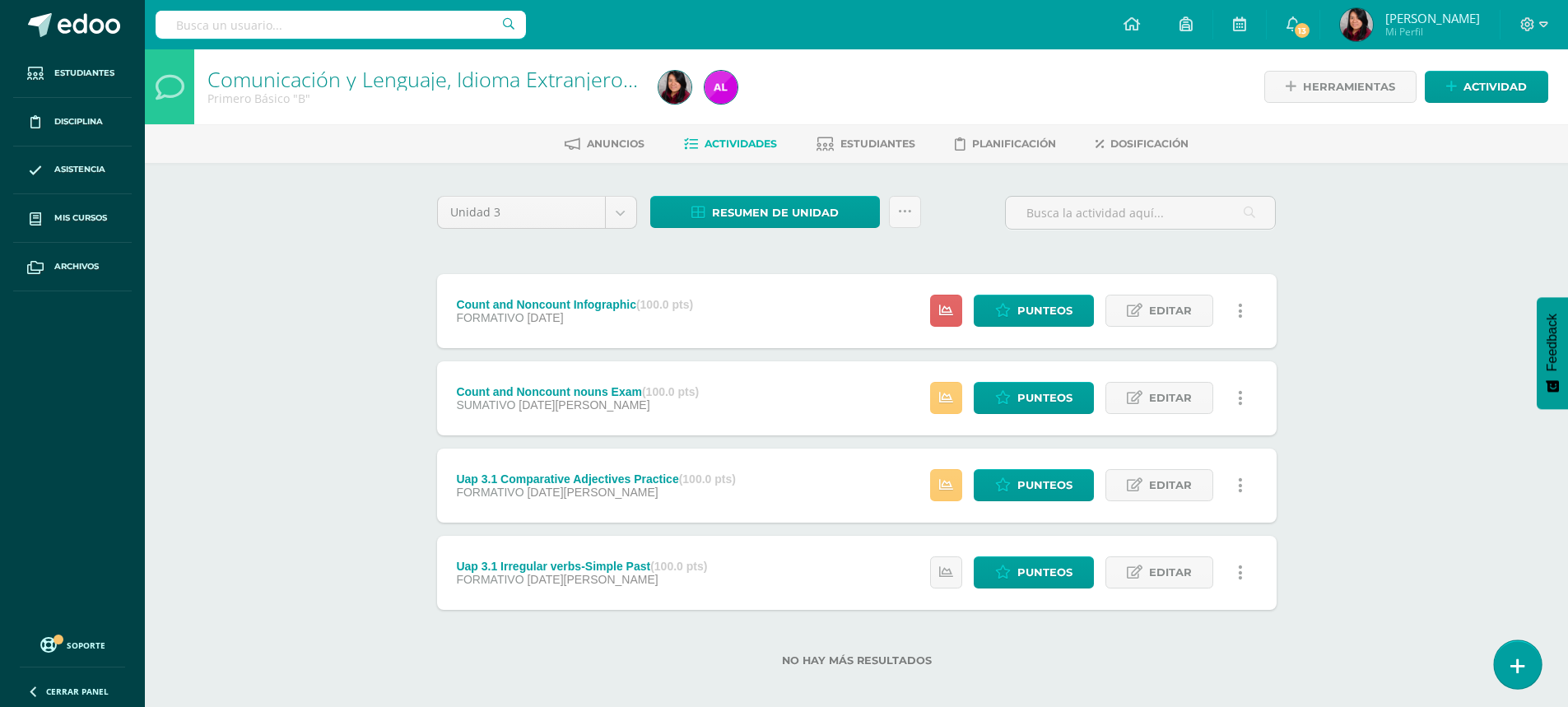
click at [1506, 666] on link at bounding box center [1517, 664] width 47 height 48
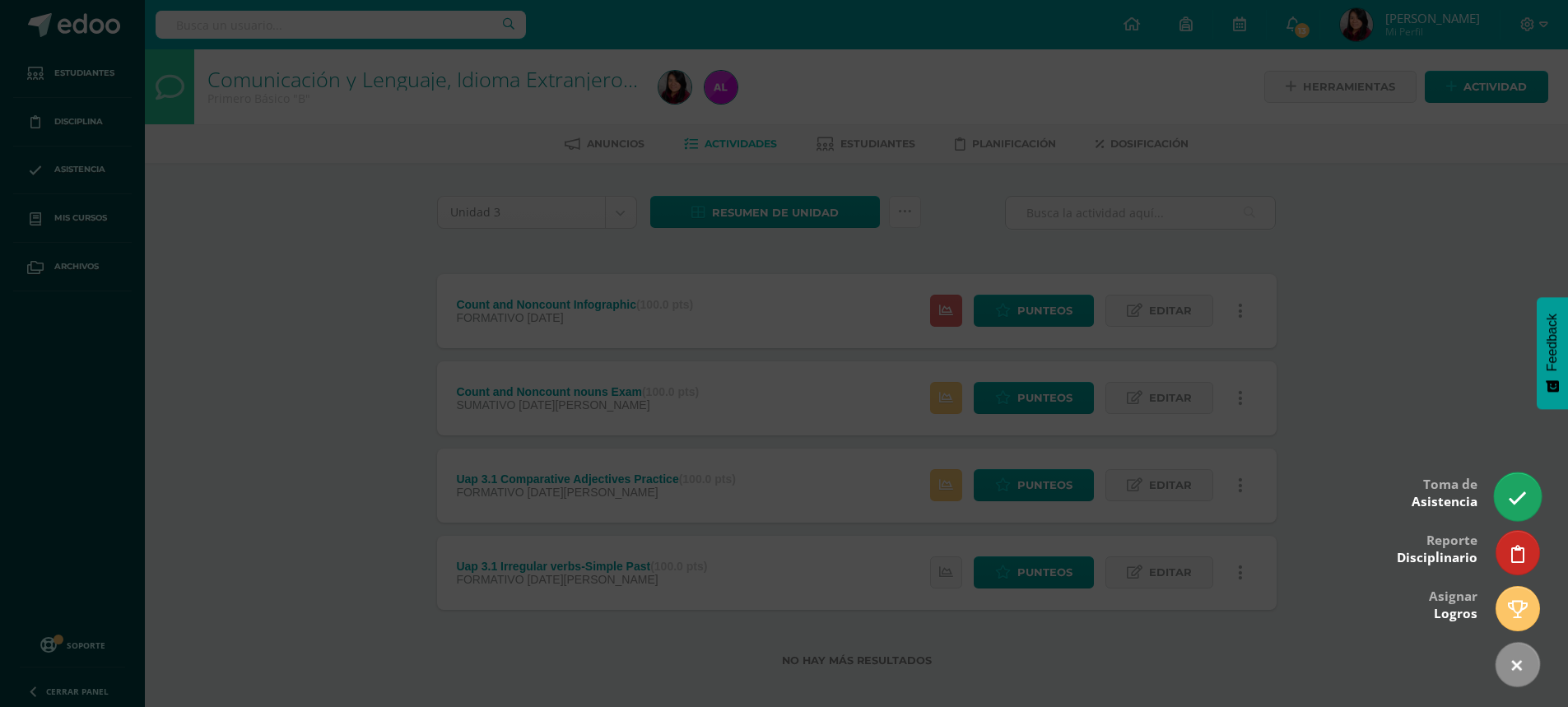
click at [1514, 500] on icon at bounding box center [1517, 497] width 19 height 19
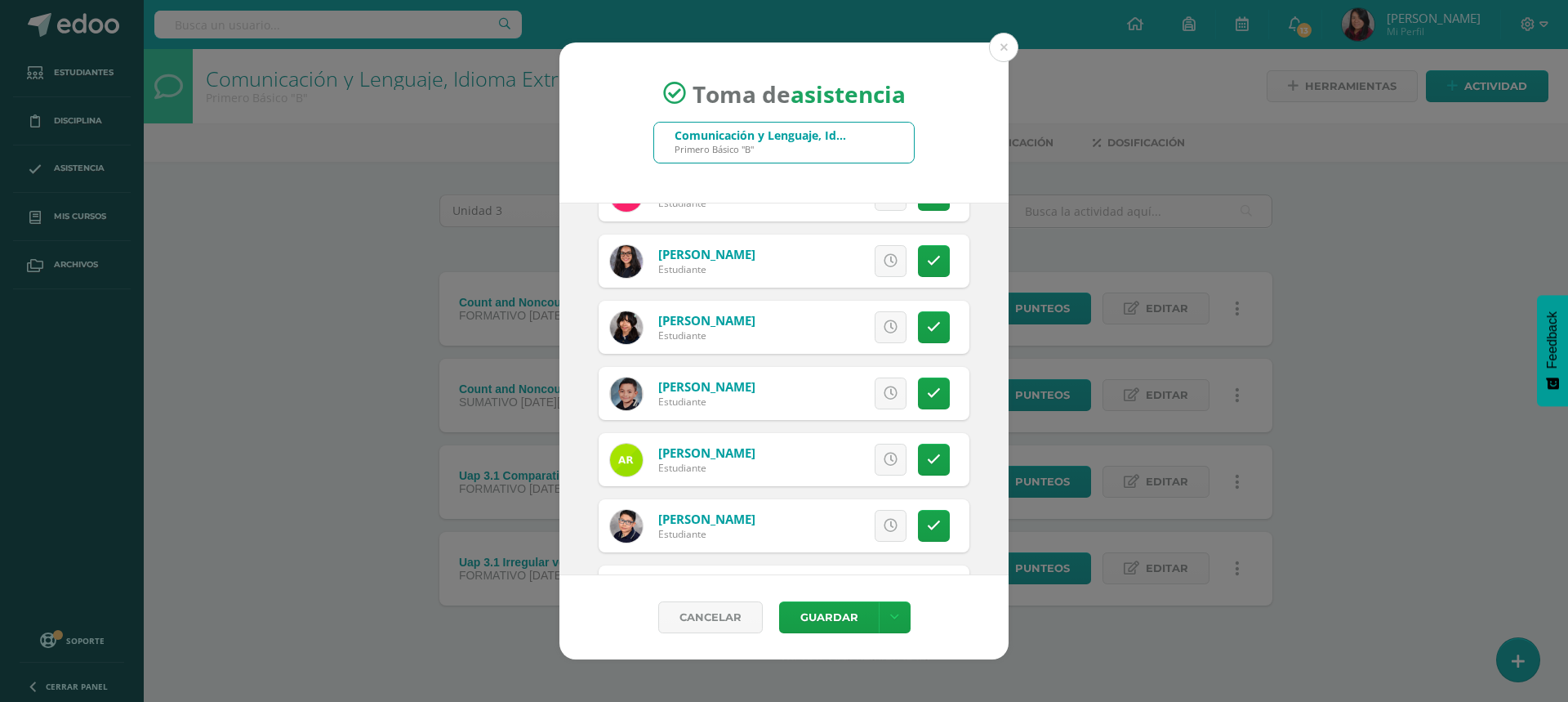
scroll to position [1879, 0]
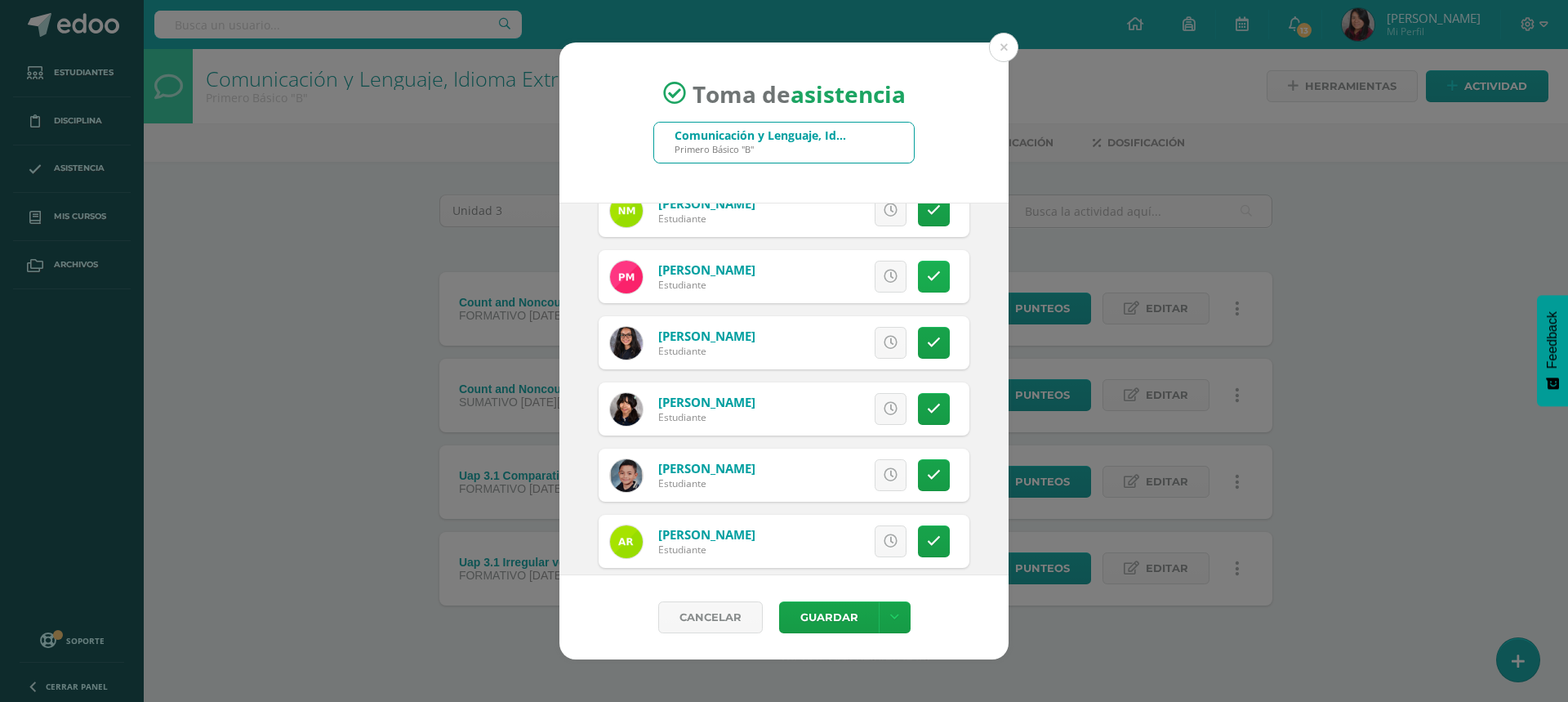
click at [927, 276] on icon at bounding box center [933, 276] width 14 height 14
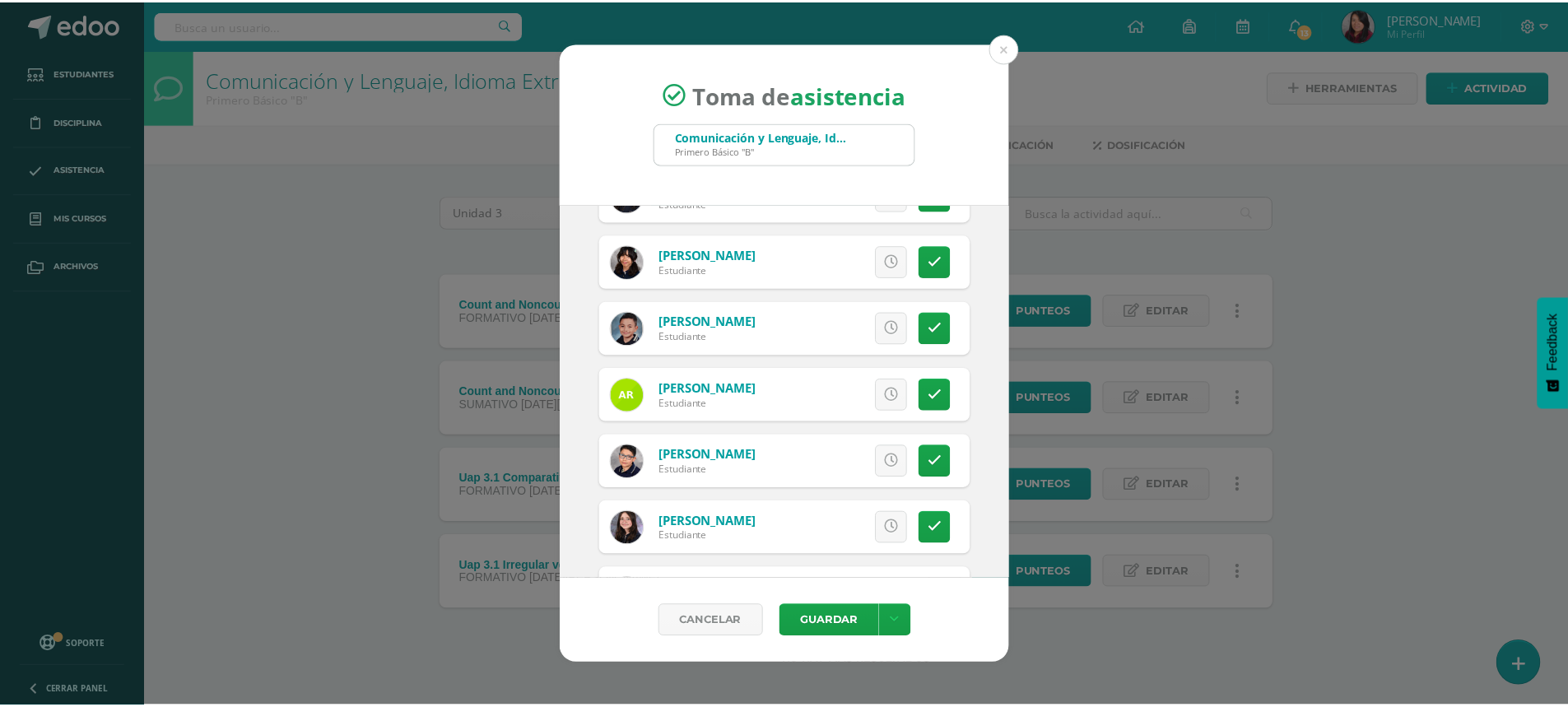
scroll to position [2057, 0]
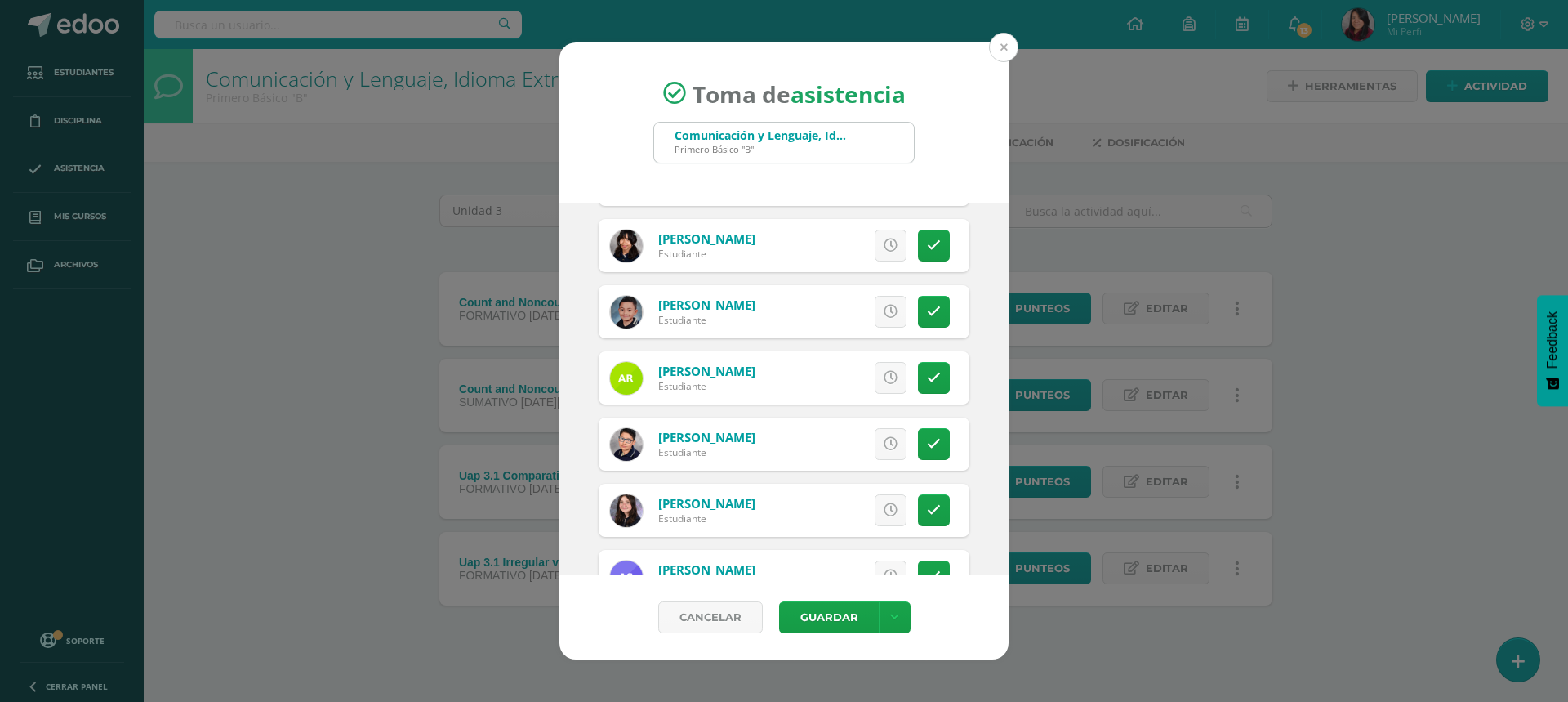
click at [1004, 51] on button at bounding box center [1004, 48] width 29 height 29
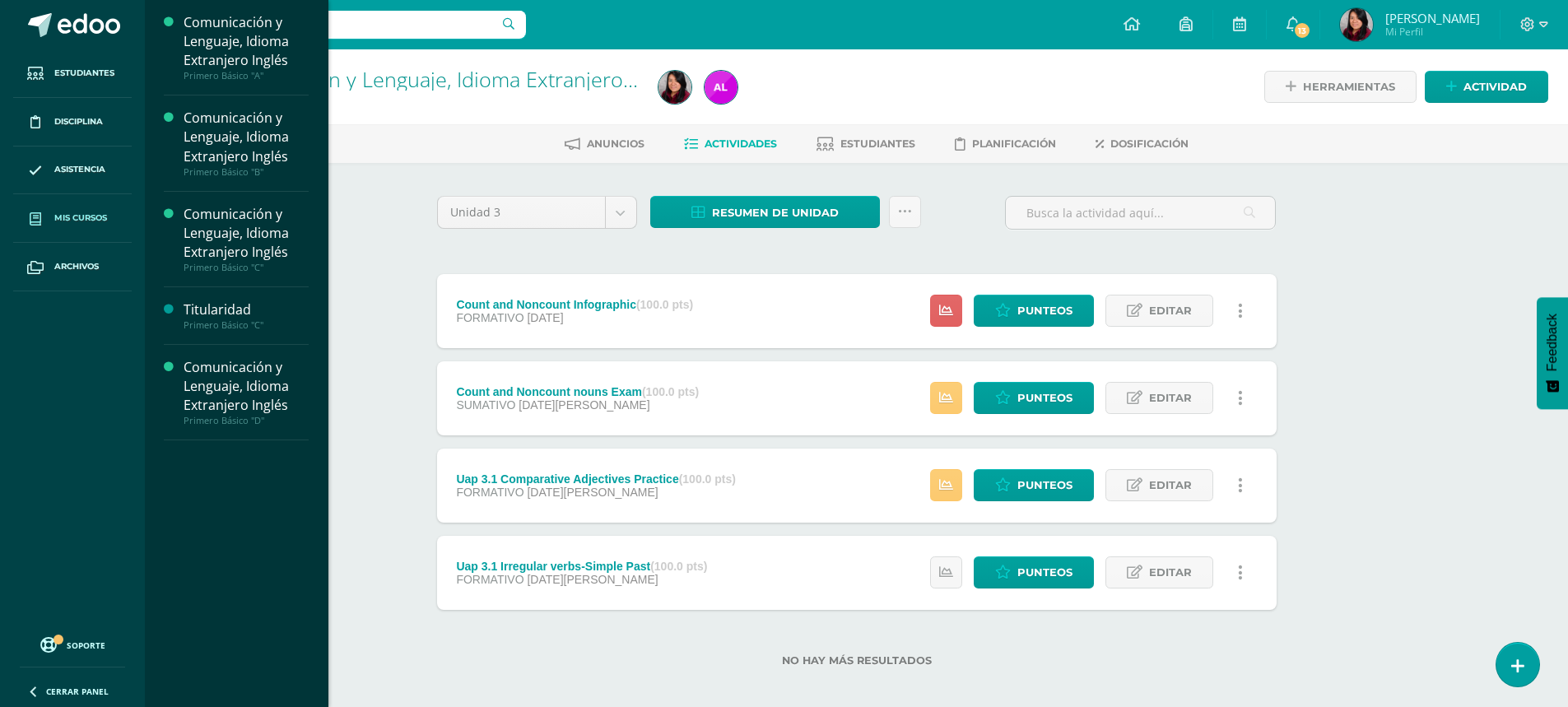
click at [105, 214] on span "Mis cursos" at bounding box center [81, 218] width 53 height 13
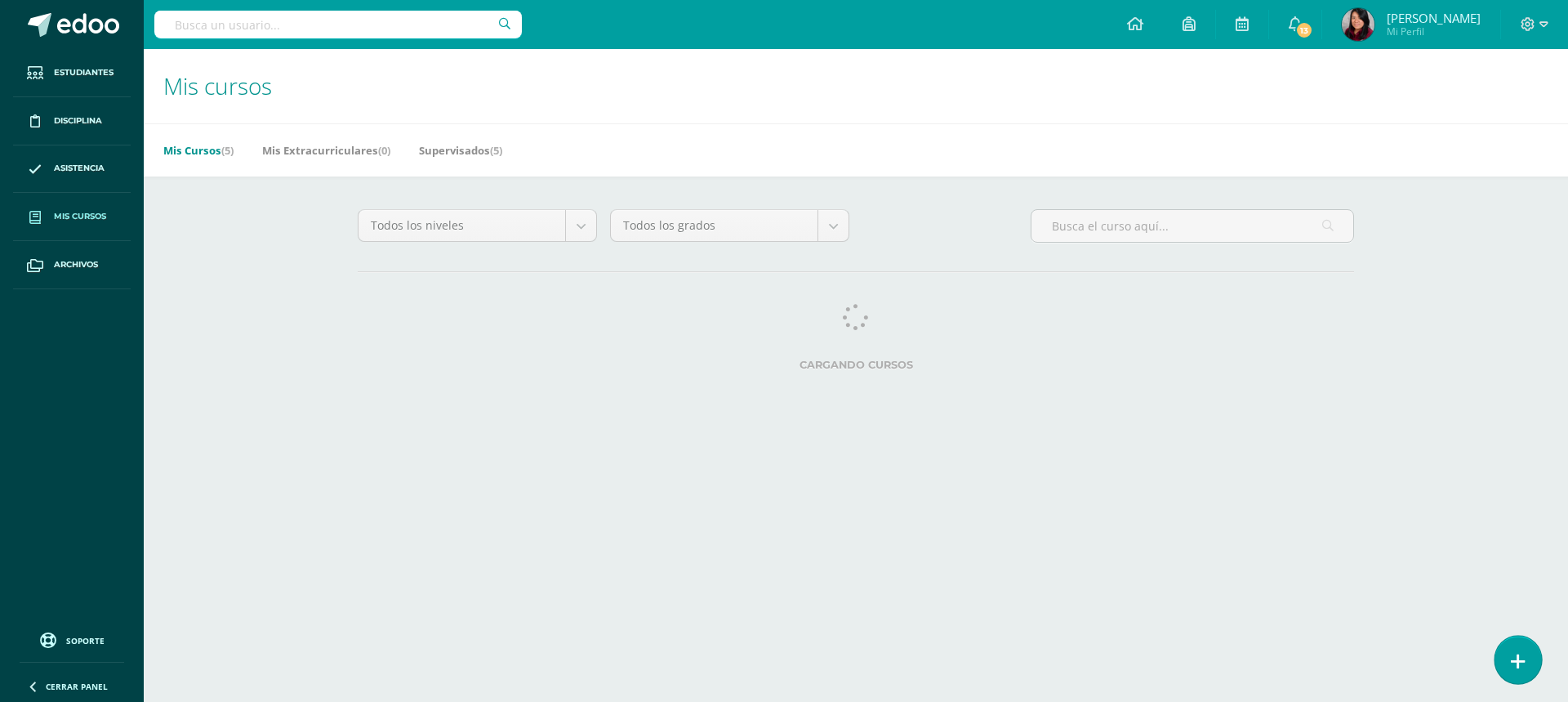
click at [1530, 669] on link at bounding box center [1517, 659] width 47 height 48
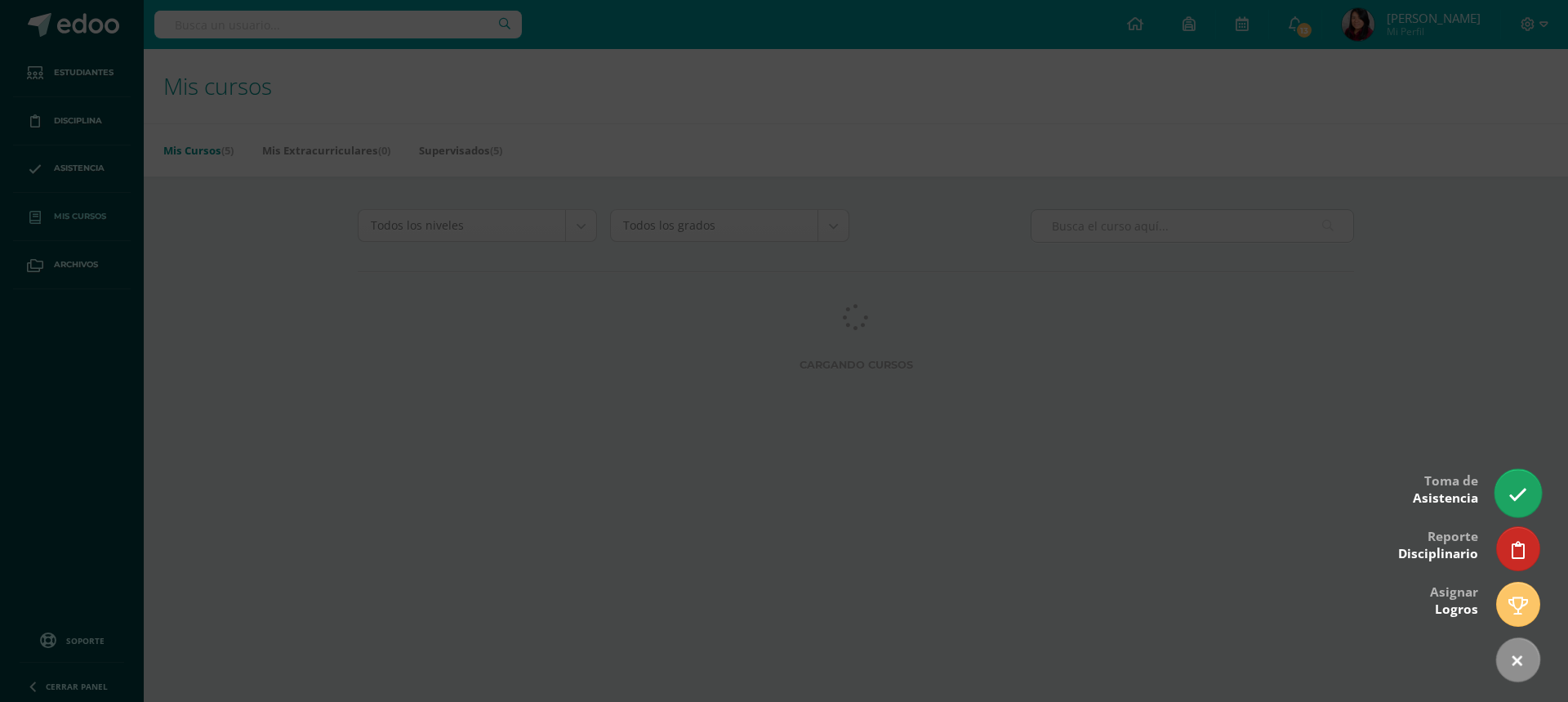
click at [1512, 474] on link at bounding box center [1517, 493] width 47 height 48
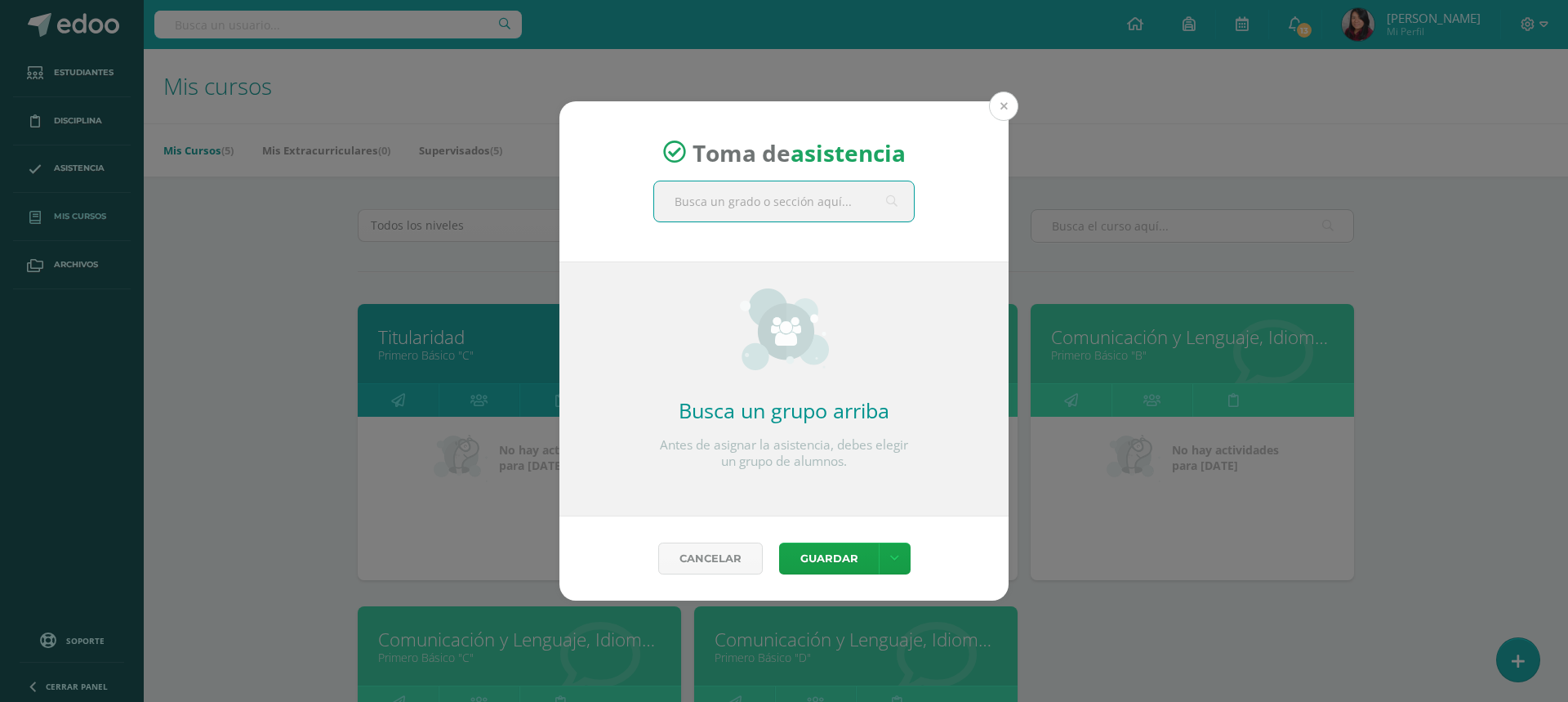
click at [1006, 104] on button at bounding box center [1004, 106] width 29 height 29
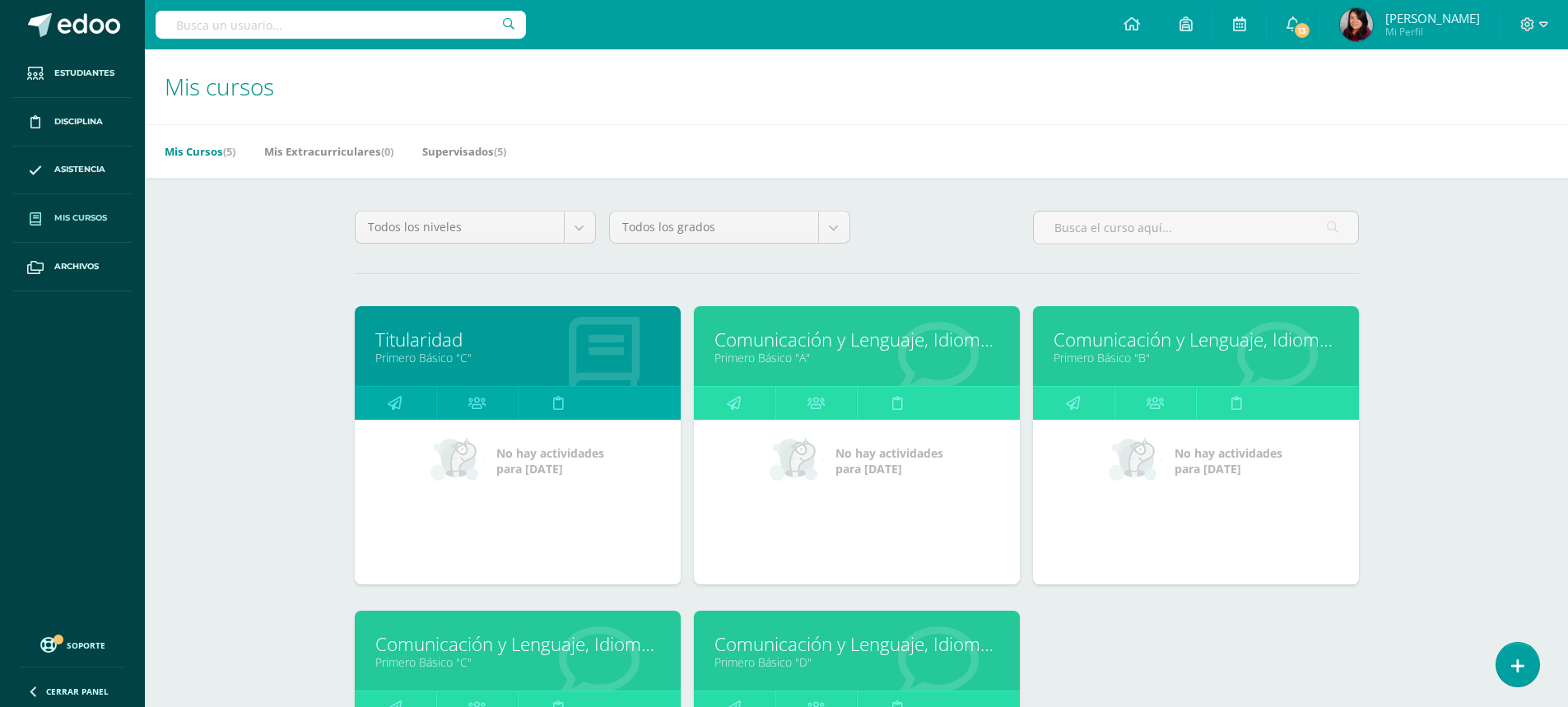
click at [758, 364] on link "Primero Básico "A"" at bounding box center [857, 357] width 285 height 16
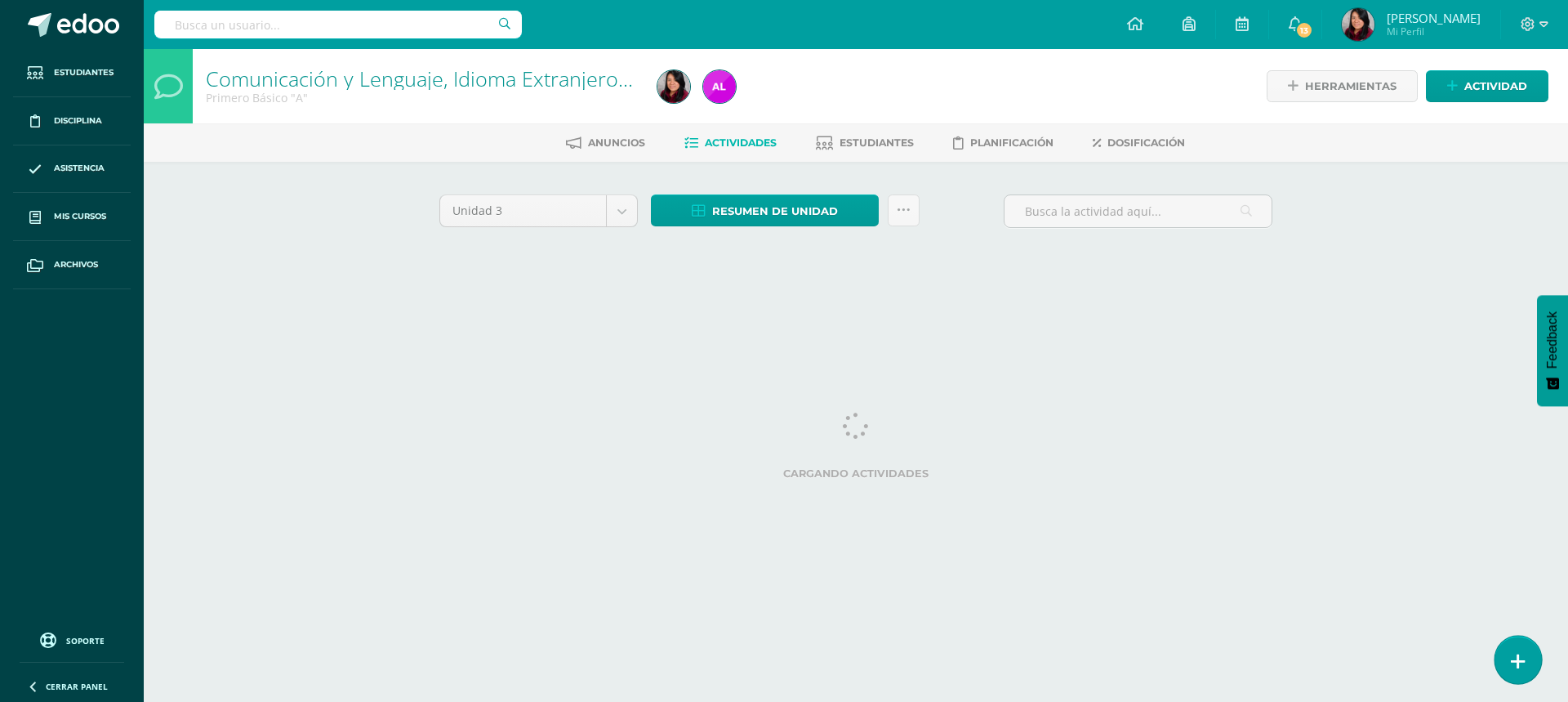
click at [1506, 653] on link at bounding box center [1517, 659] width 47 height 48
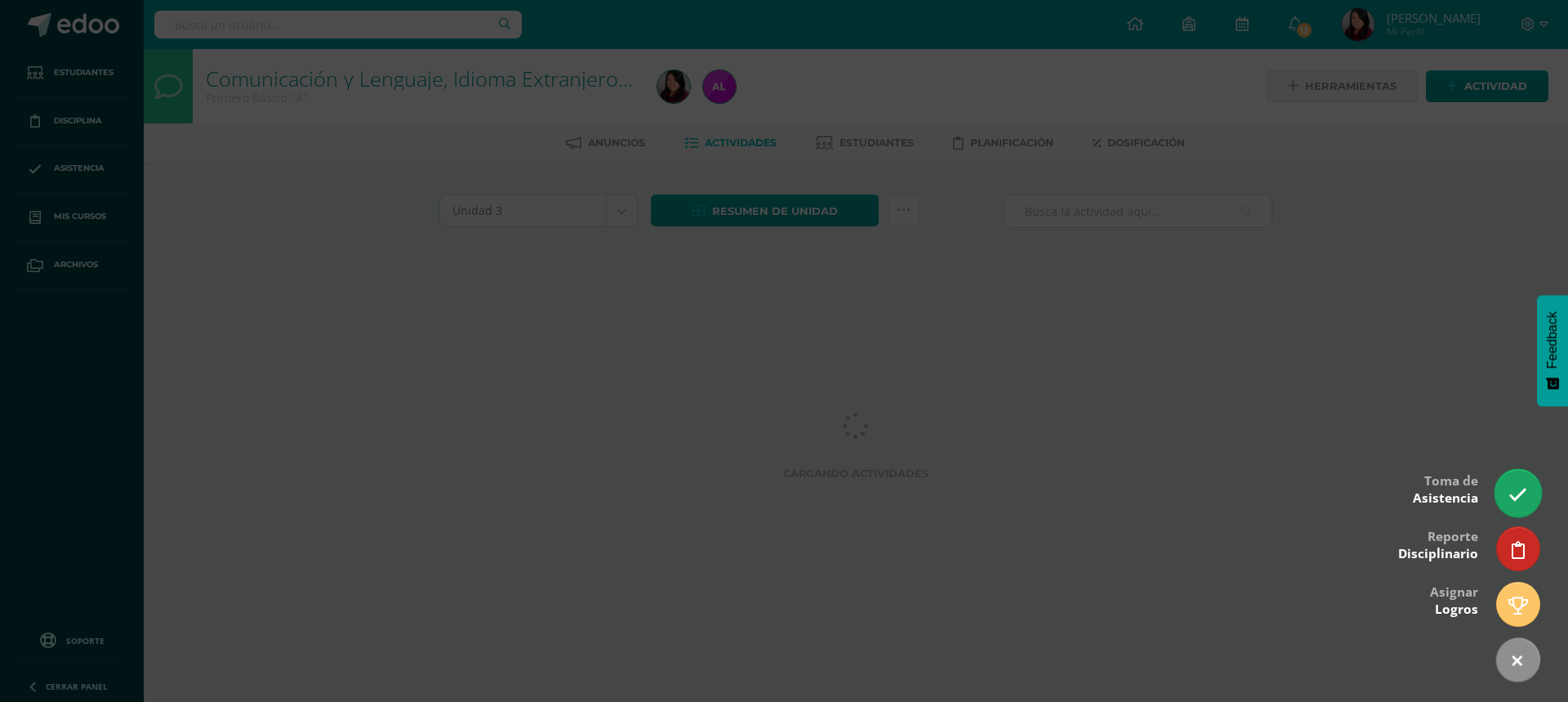
click at [1512, 487] on icon at bounding box center [1517, 494] width 19 height 19
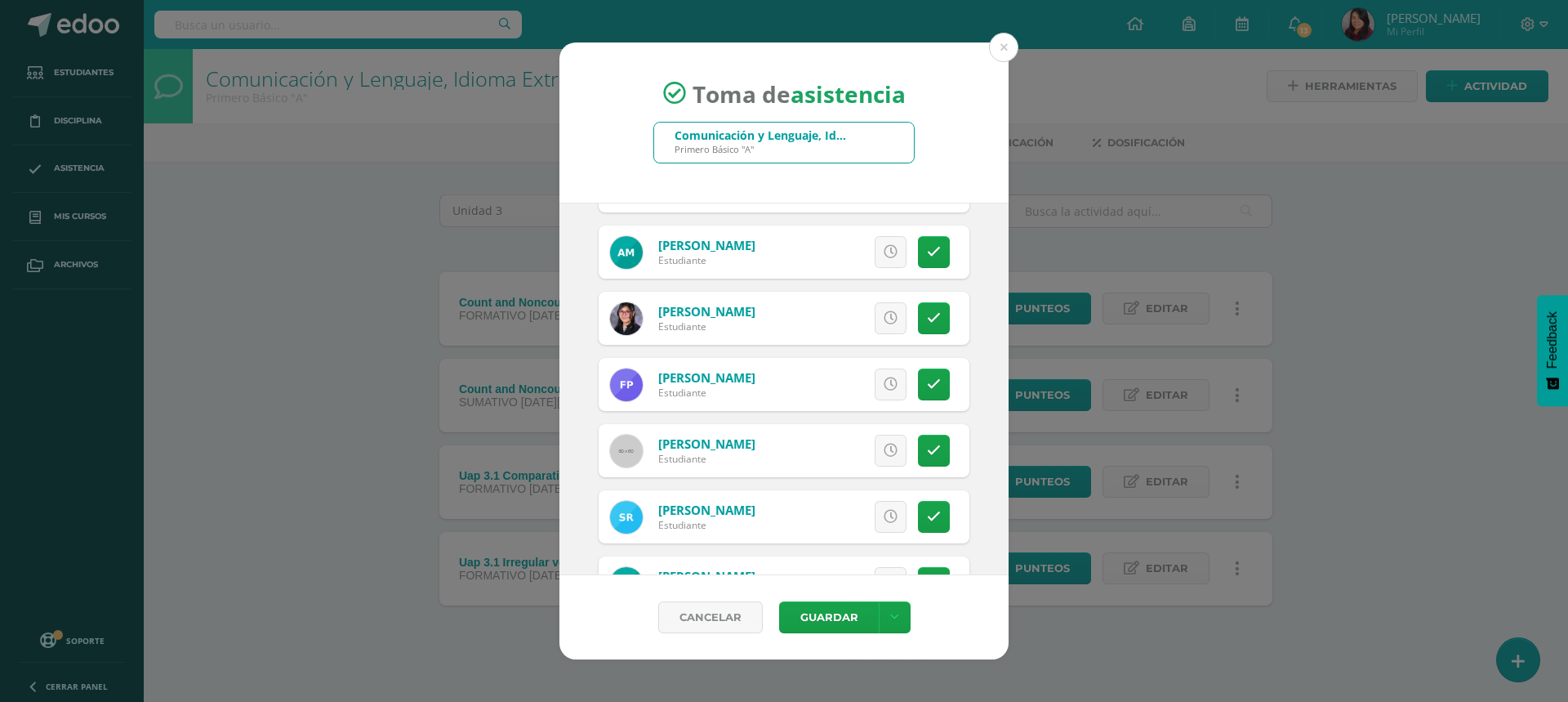
scroll to position [1879, 0]
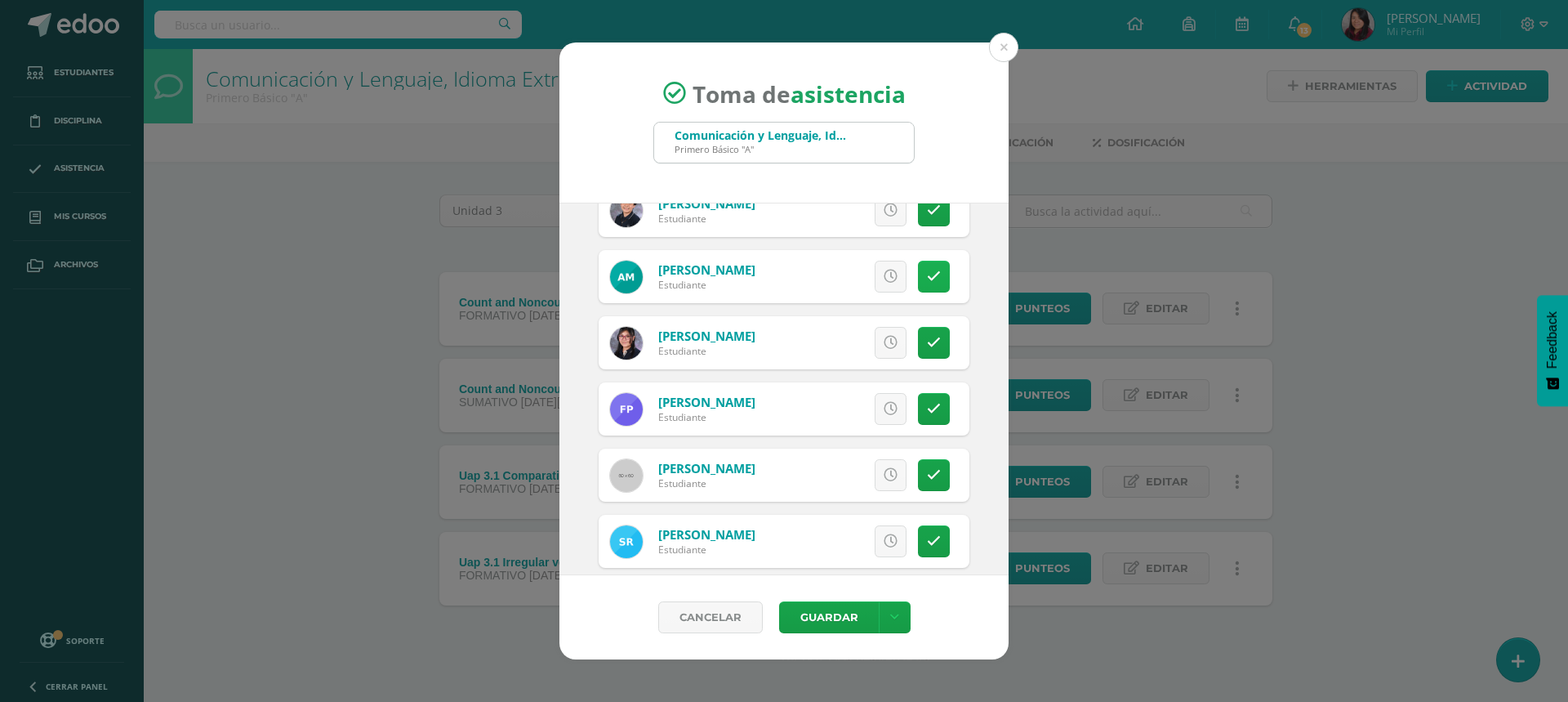
click at [927, 271] on icon at bounding box center [933, 276] width 14 height 14
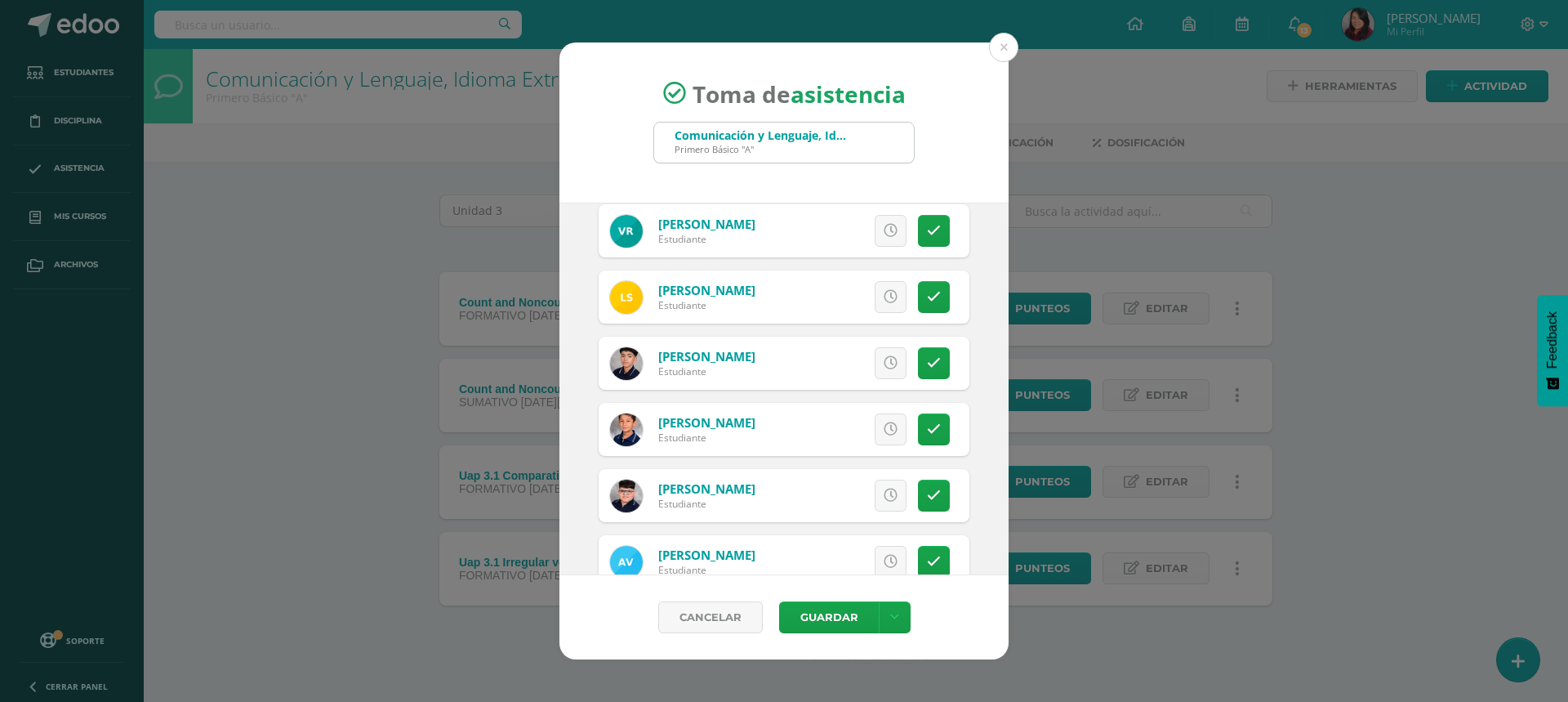
scroll to position [2362, 0]
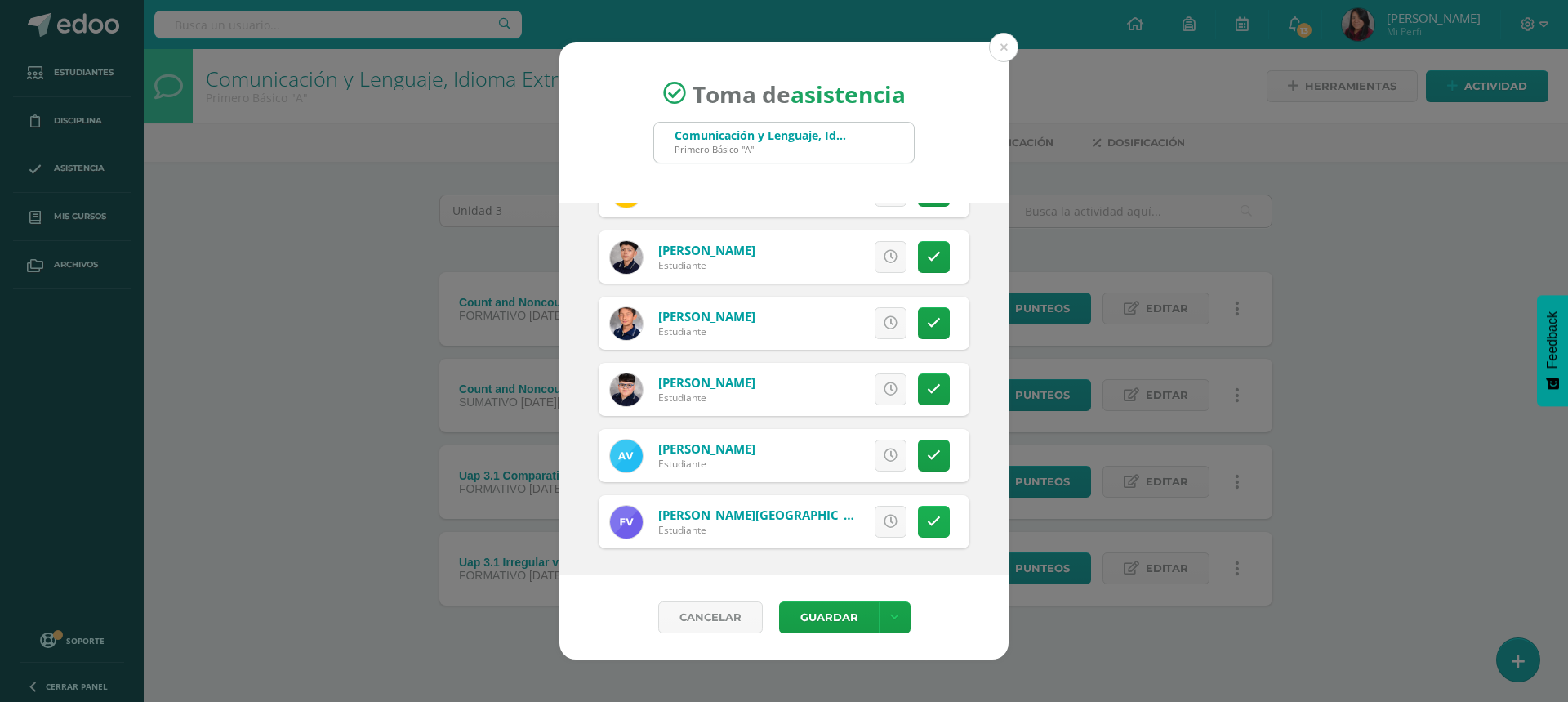
click at [929, 522] on link at bounding box center [933, 521] width 32 height 32
click at [847, 619] on button "Guardar" at bounding box center [829, 617] width 100 height 32
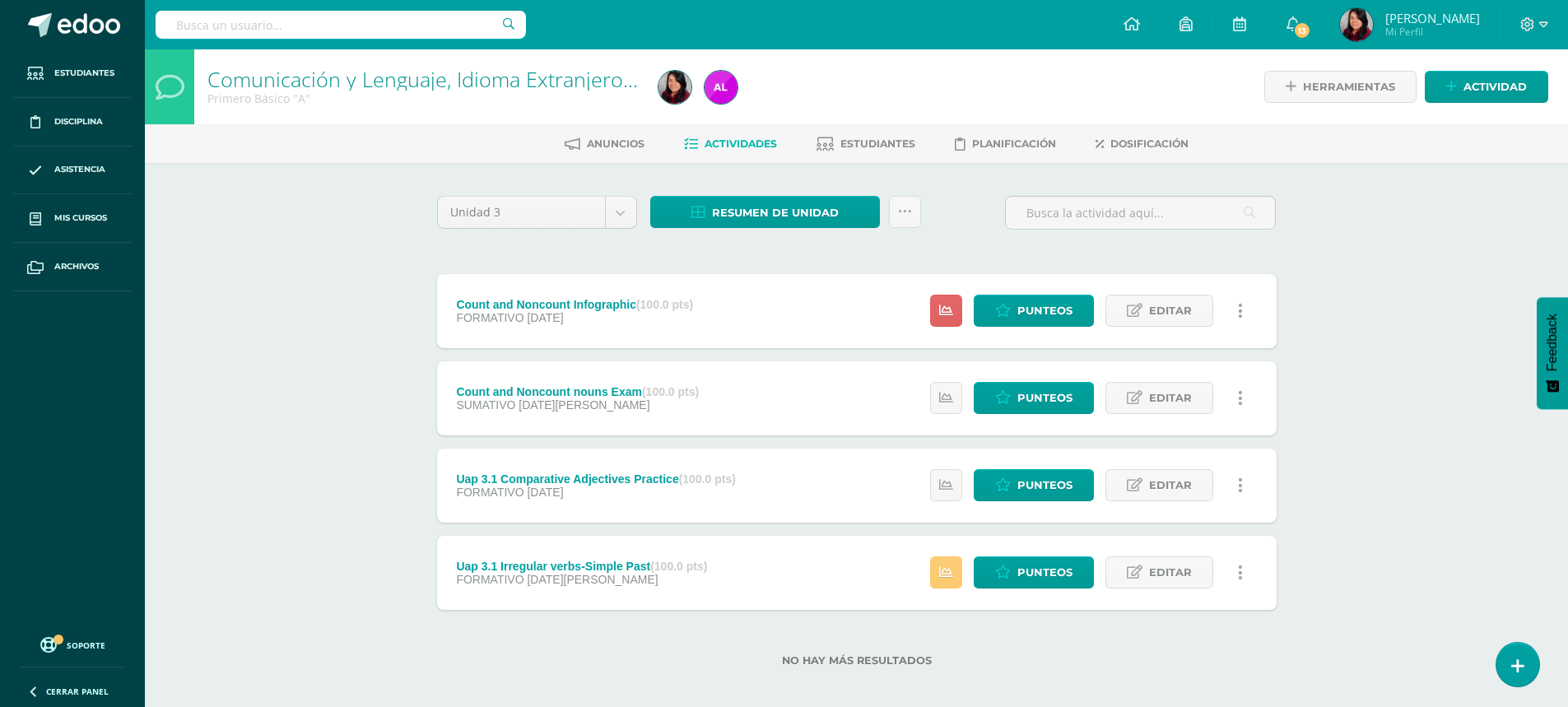
click at [853, 624] on div "No hay más resultados" at bounding box center [857, 648] width 839 height 77
